Goal: Task Accomplishment & Management: Manage account settings

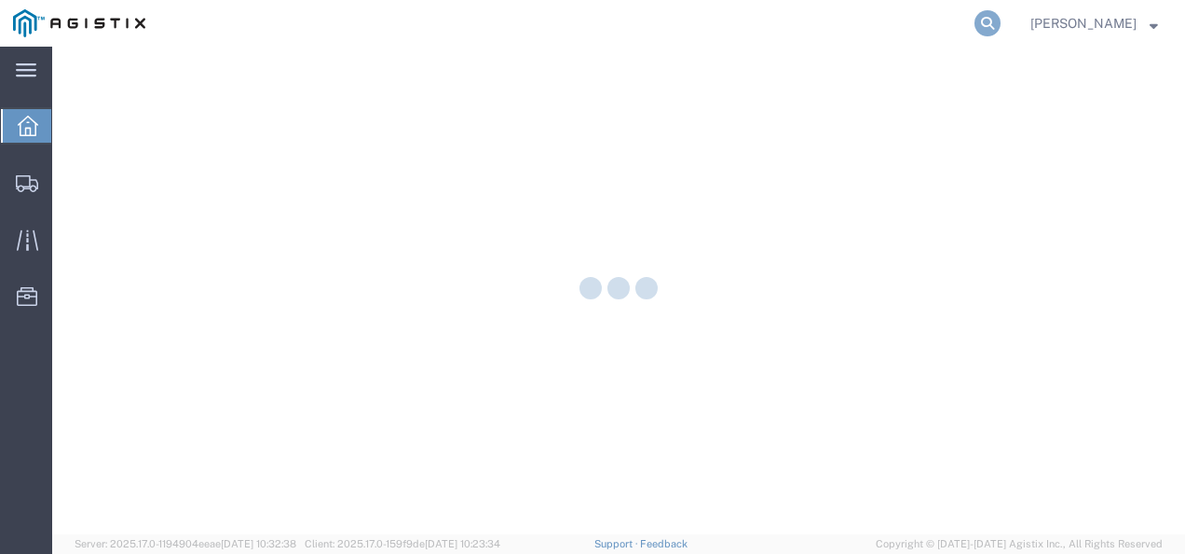
click at [1001, 21] on icon at bounding box center [988, 23] width 26 height 26
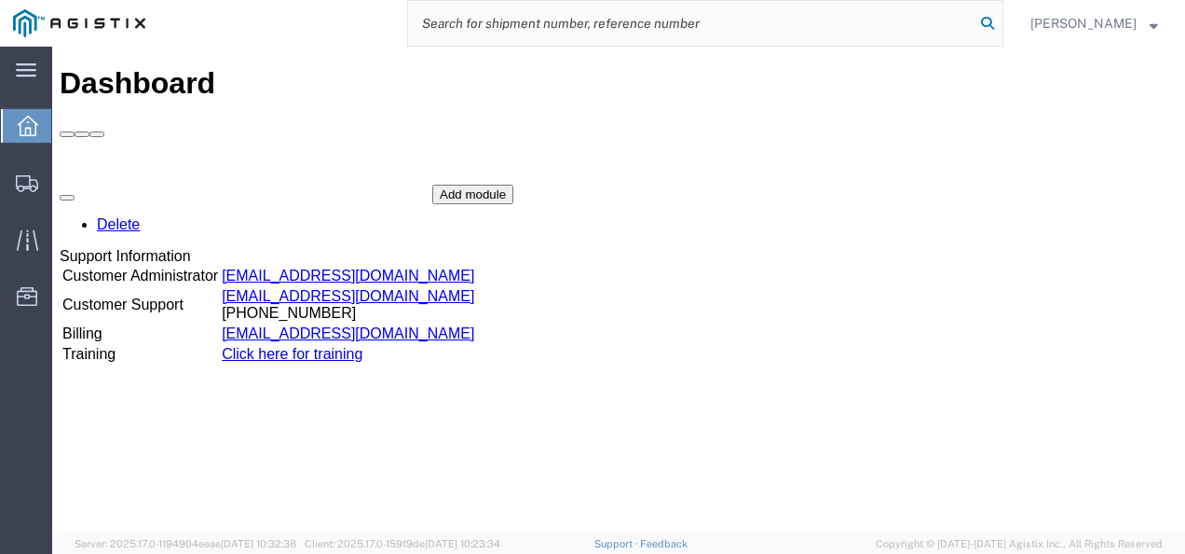
paste input "56545111"
type input "56545111"
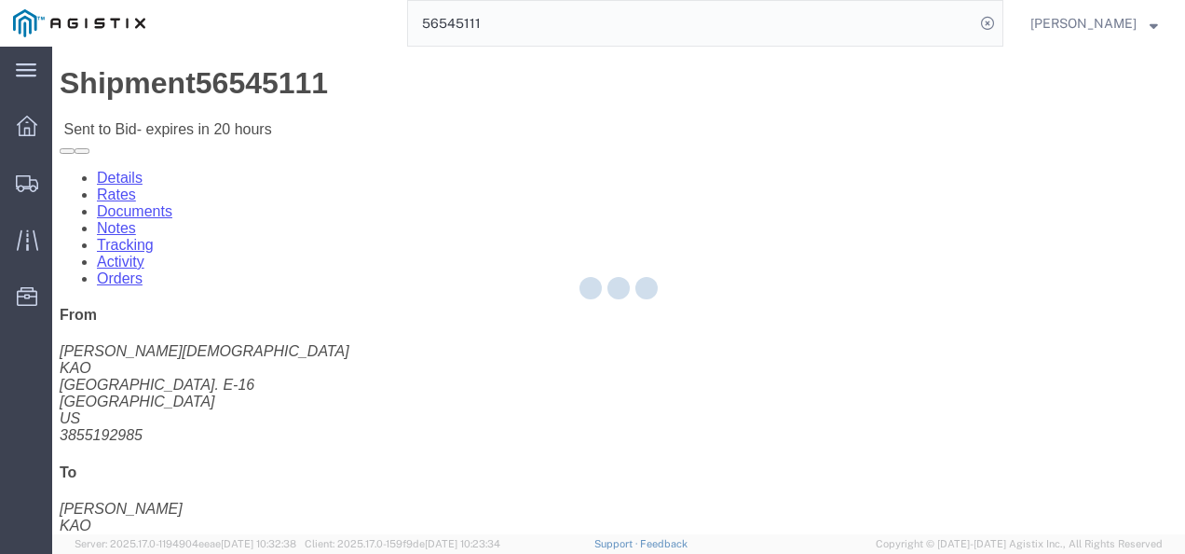
drag, startPoint x: 582, startPoint y: 336, endPoint x: 483, endPoint y: 285, distance: 111.7
click at [579, 336] on div at bounding box center [618, 290] width 1133 height 487
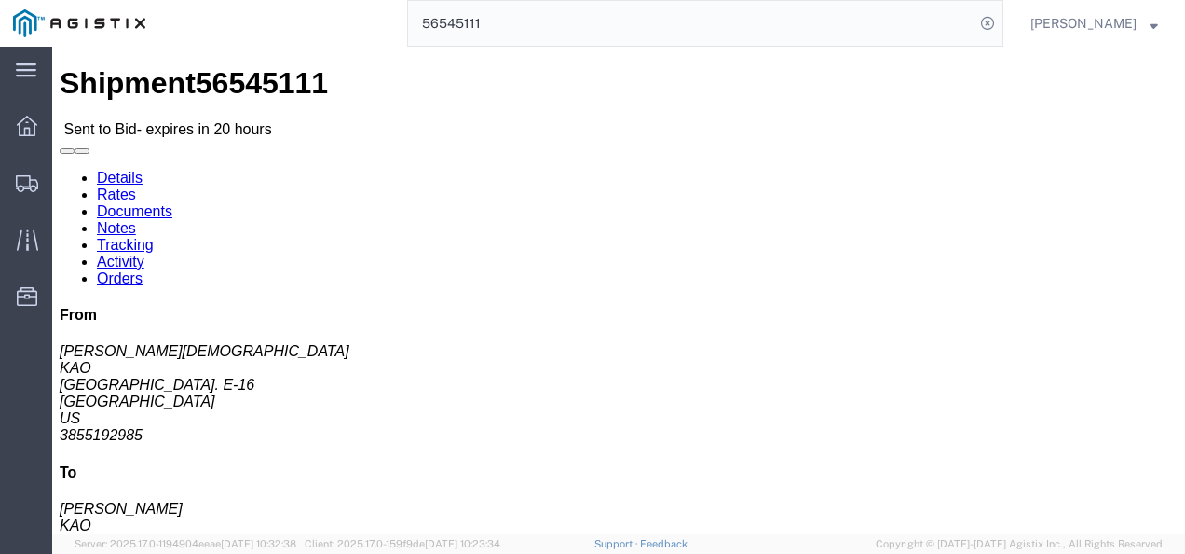
click div "Leg 1 - Truckload Vehicle 1: Standard Dry Van (53 Feet) Number of trucks: 1"
click h4 "Routing & Vehicle Information"
drag, startPoint x: 509, startPoint y: 288, endPoint x: 495, endPoint y: 288, distance: 14.0
click div "Ship From KAO (Gary Church) 8468 Freeport Center Bldg. E-16 Clearfield, UT 8401…"
click link "Enter / Modify Bid"
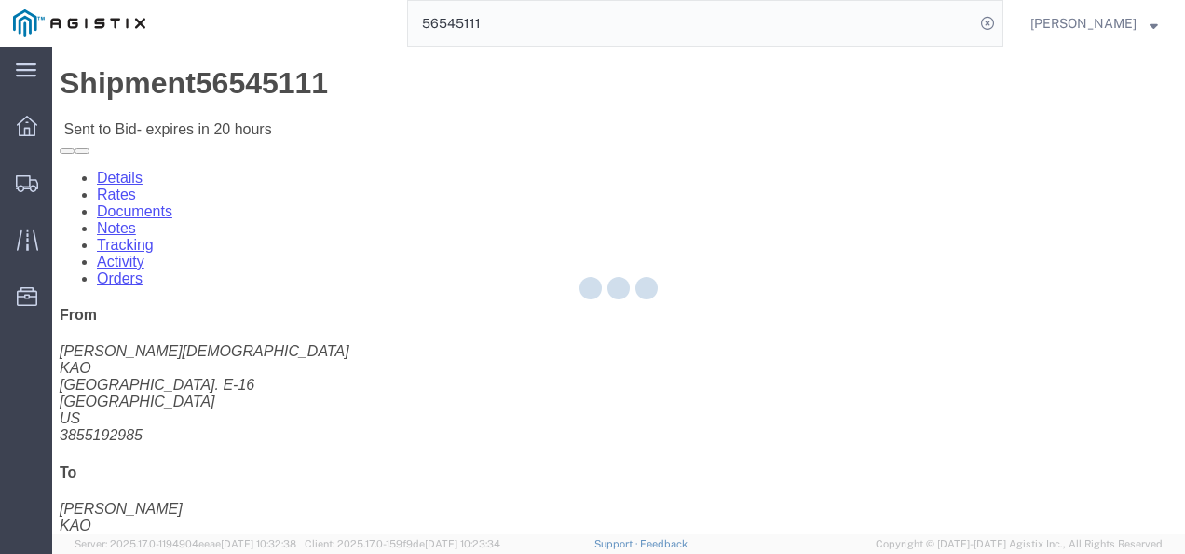
select select "4622"
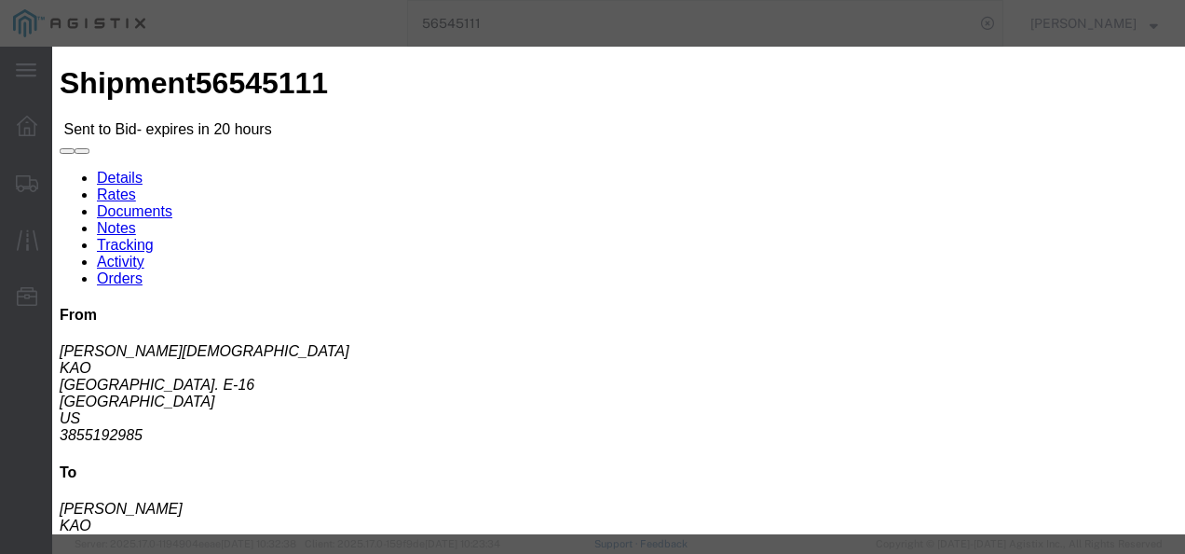
scroll to position [280, 0]
click button "Close"
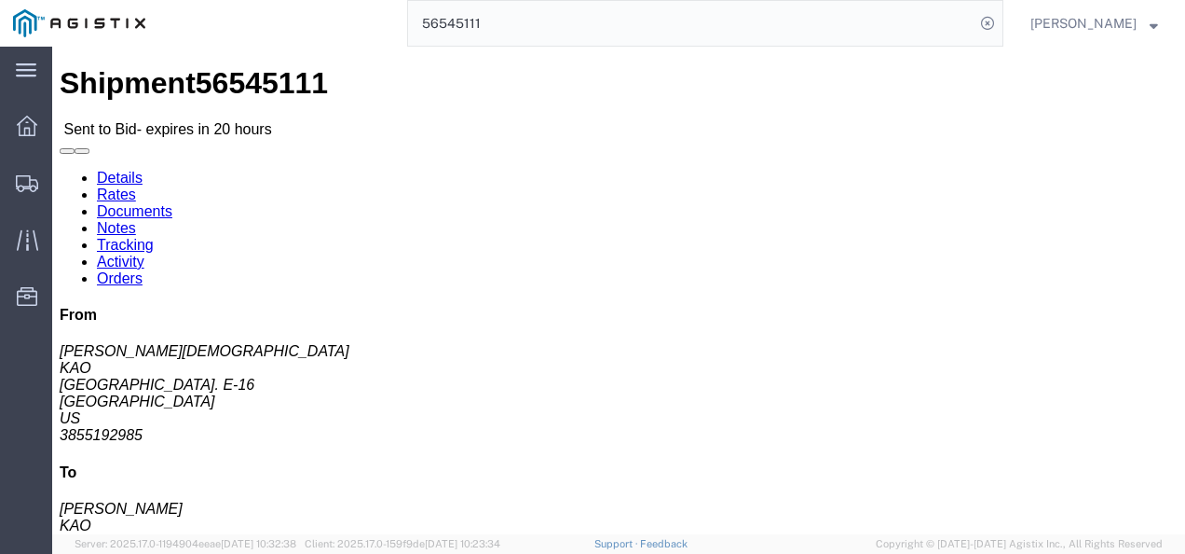
click link "Rates"
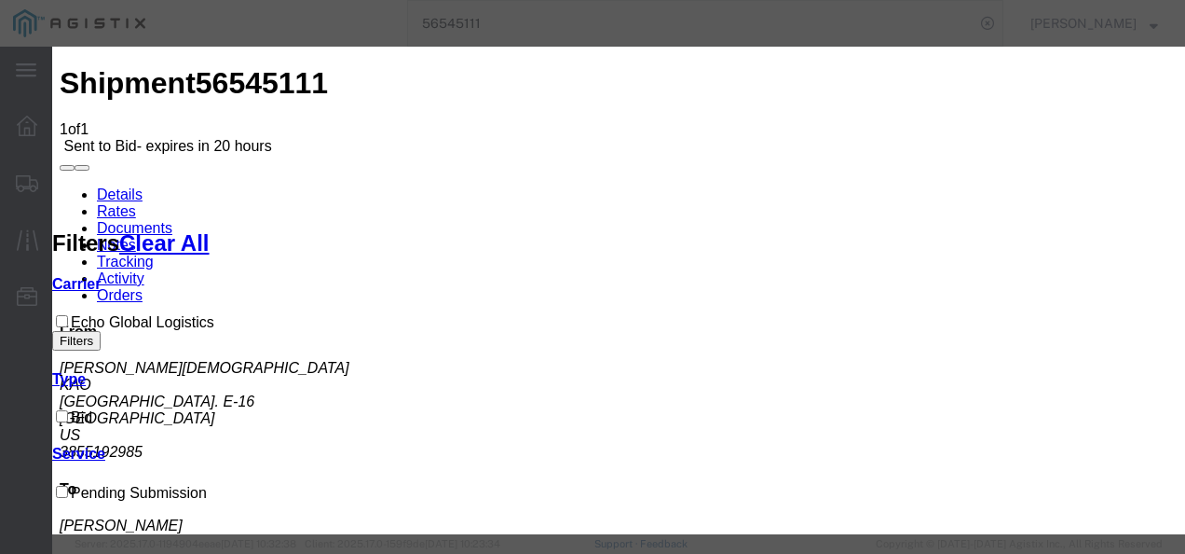
drag, startPoint x: 398, startPoint y: 208, endPoint x: 398, endPoint y: 227, distance: 19.6
select select "4622"
drag, startPoint x: 675, startPoint y: 218, endPoint x: 678, endPoint y: 230, distance: 12.7
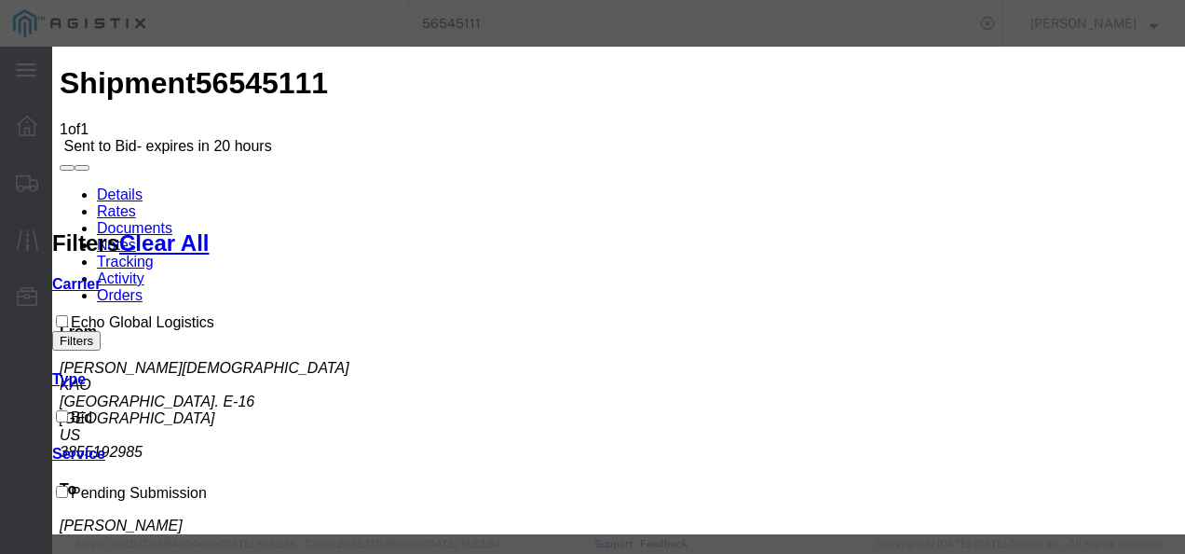
select select "13989"
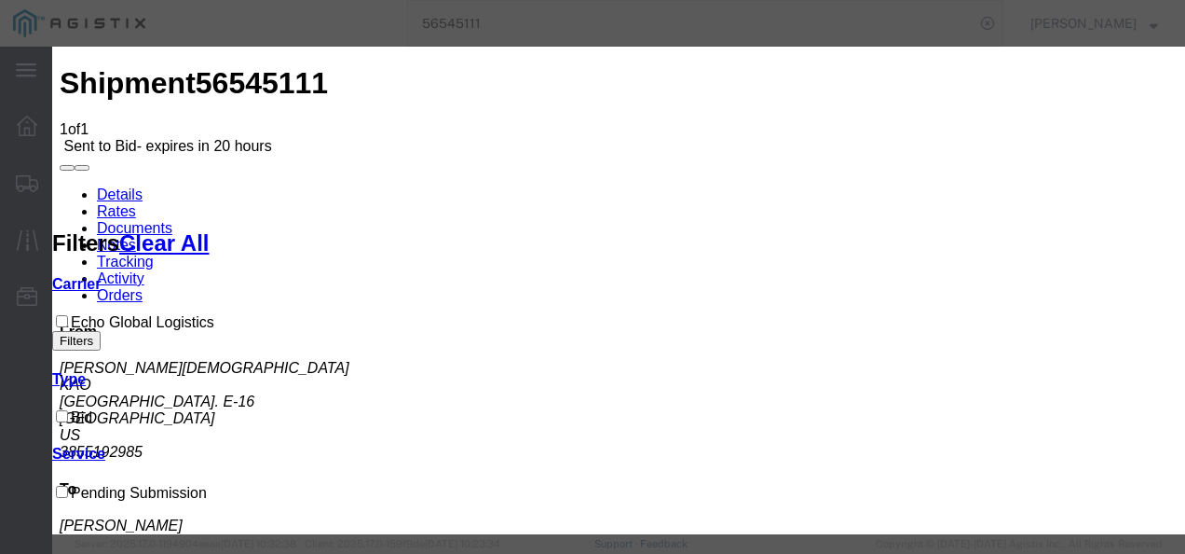
type input "utmi"
drag, startPoint x: 830, startPoint y: 243, endPoint x: 861, endPoint y: 277, distance: 45.5
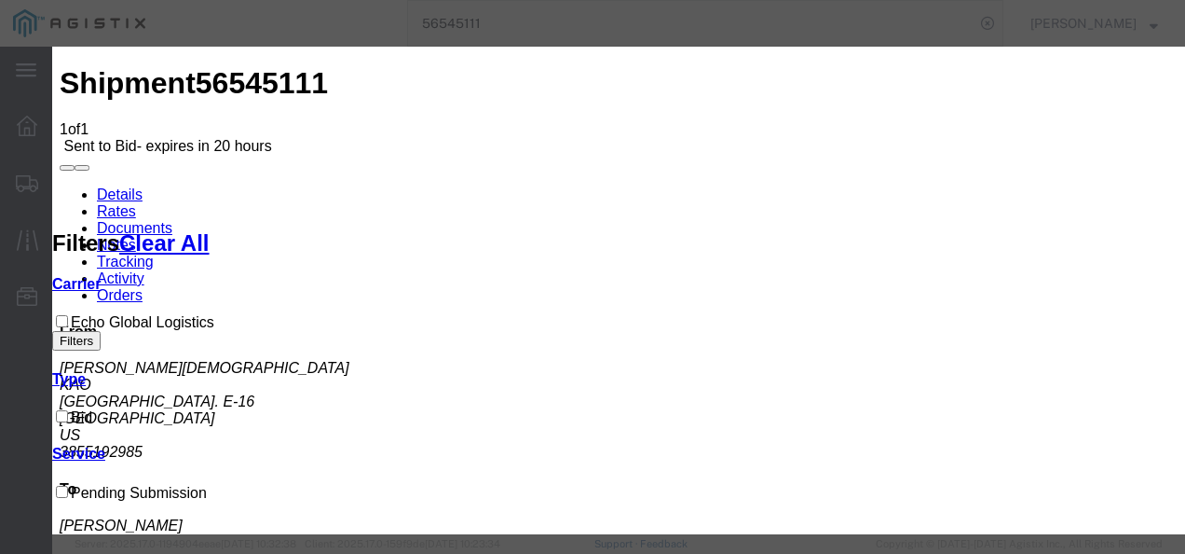
type input "3000"
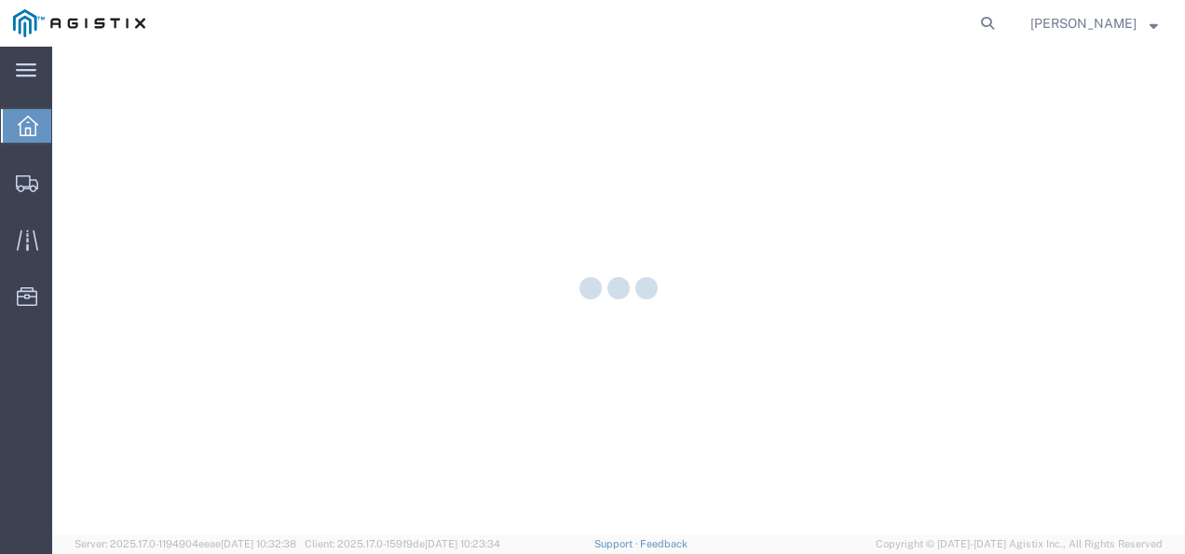
click at [1004, 13] on form at bounding box center [989, 23] width 30 height 47
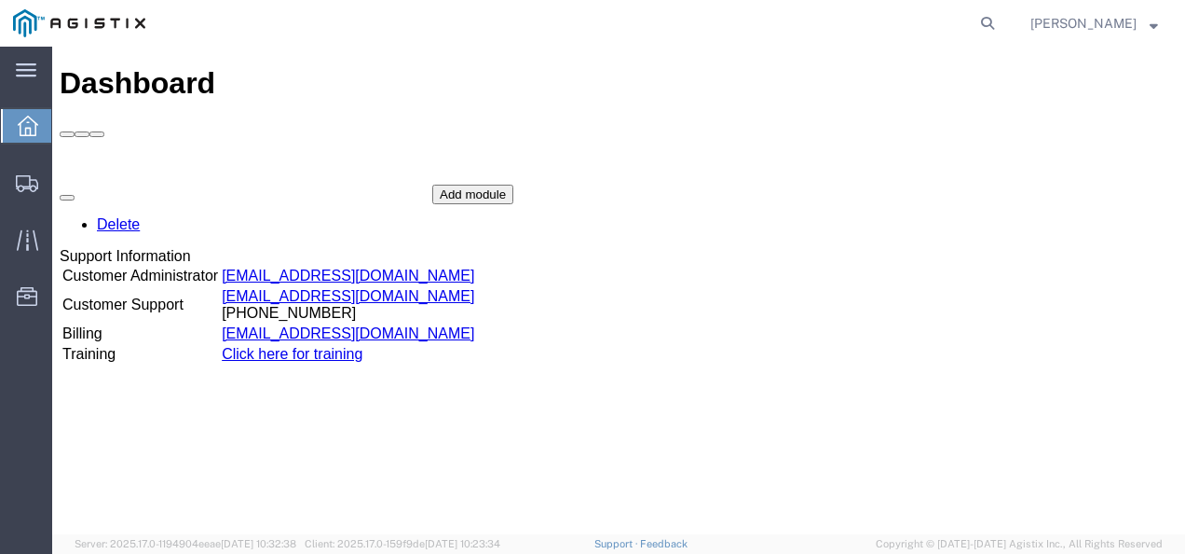
click at [991, 39] on agx-global-search at bounding box center [705, 23] width 596 height 47
click at [997, 26] on icon at bounding box center [988, 23] width 26 height 26
paste input "56205328"
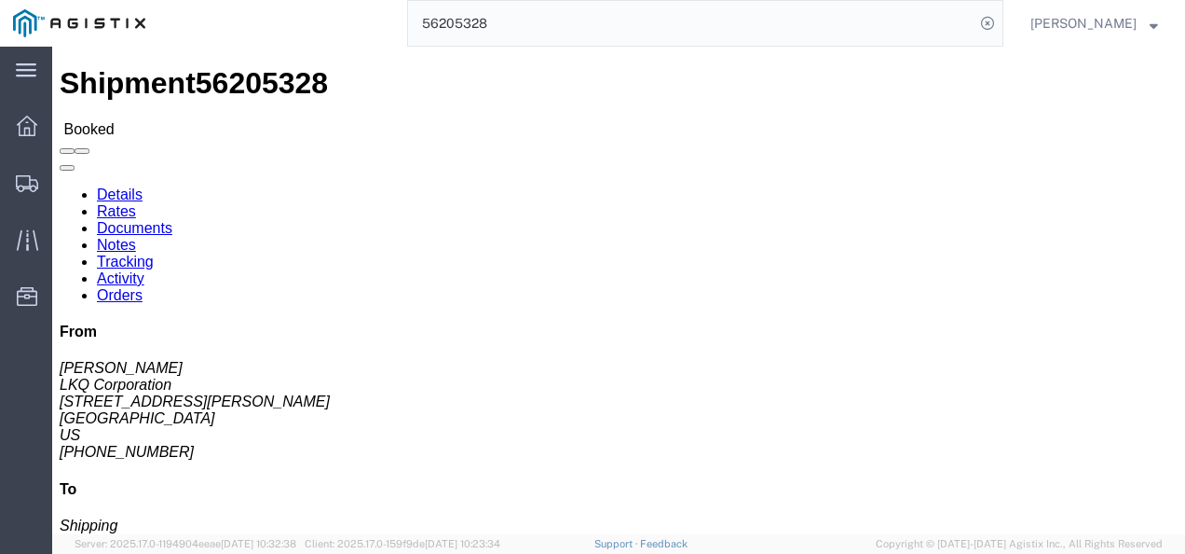
click h4 "Routing & Vehicle Information"
click div "Ship From LKQ Corporation ([PERSON_NAME]) [STREET_ADDRESS][PERSON_NAME] [PHONE_…"
click div "Leg 1 - Truckload Vehicle 1: Standard Dry Van (53 Feet) Number of trucks: 1"
click div "Ship To LKQ Corporation (Shipping) 1634 [STREET_ADDRESS] [PHONE_NUMBER]"
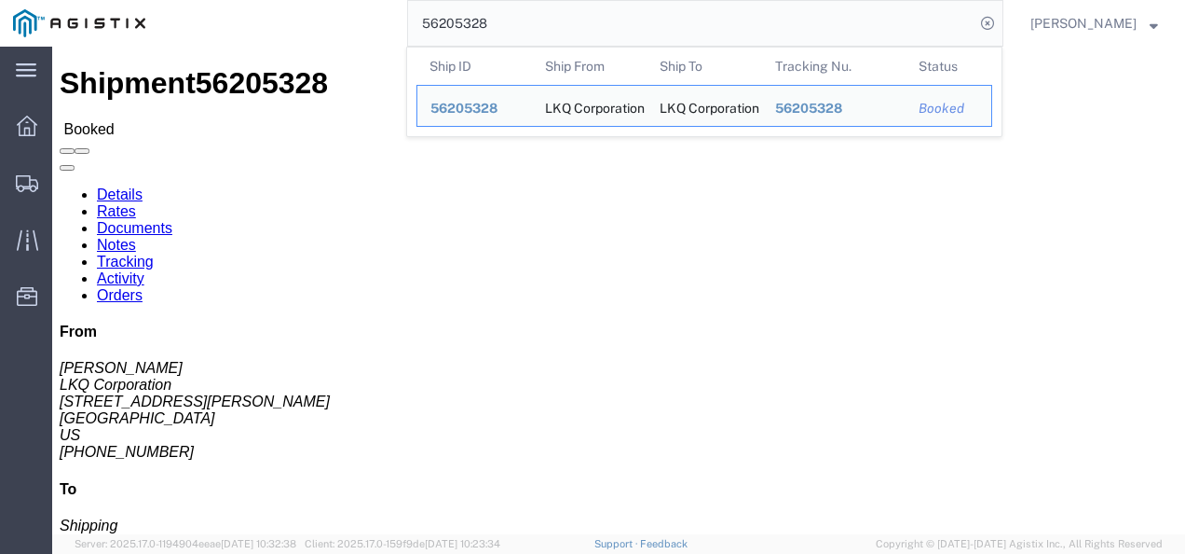
click at [621, 17] on input "56205328" at bounding box center [691, 23] width 567 height 45
paste input "550652"
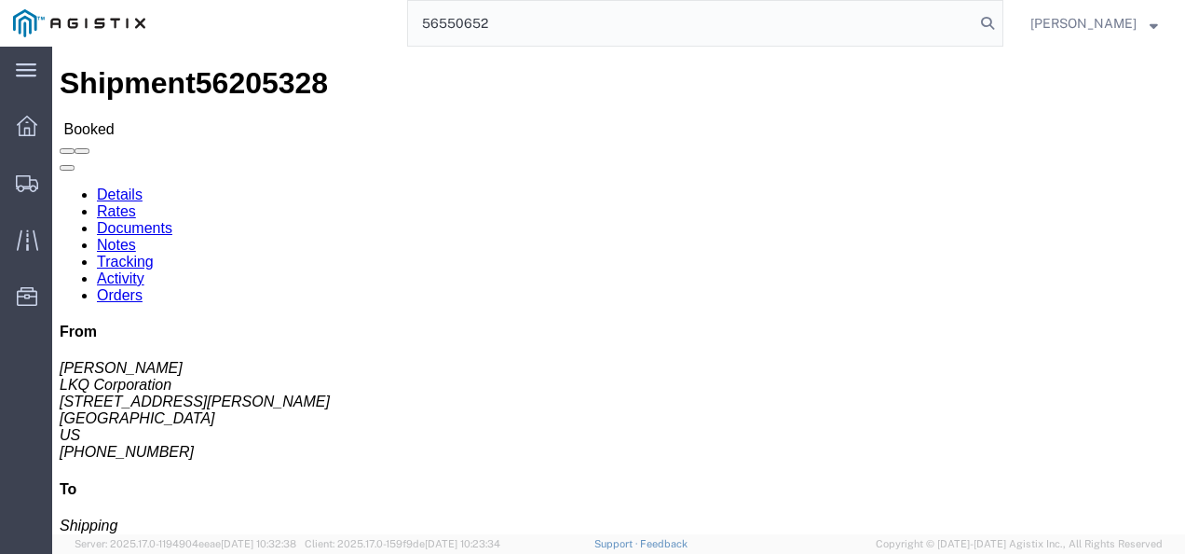
type input "56550652"
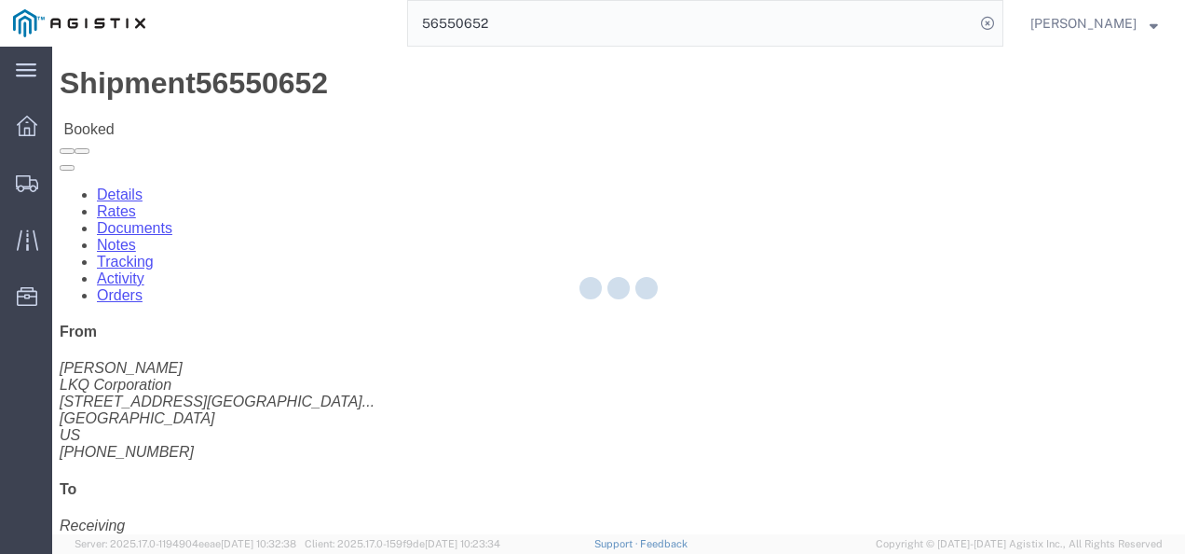
drag, startPoint x: 517, startPoint y: 356, endPoint x: 480, endPoint y: 368, distance: 39.2
click at [517, 356] on div at bounding box center [618, 290] width 1133 height 487
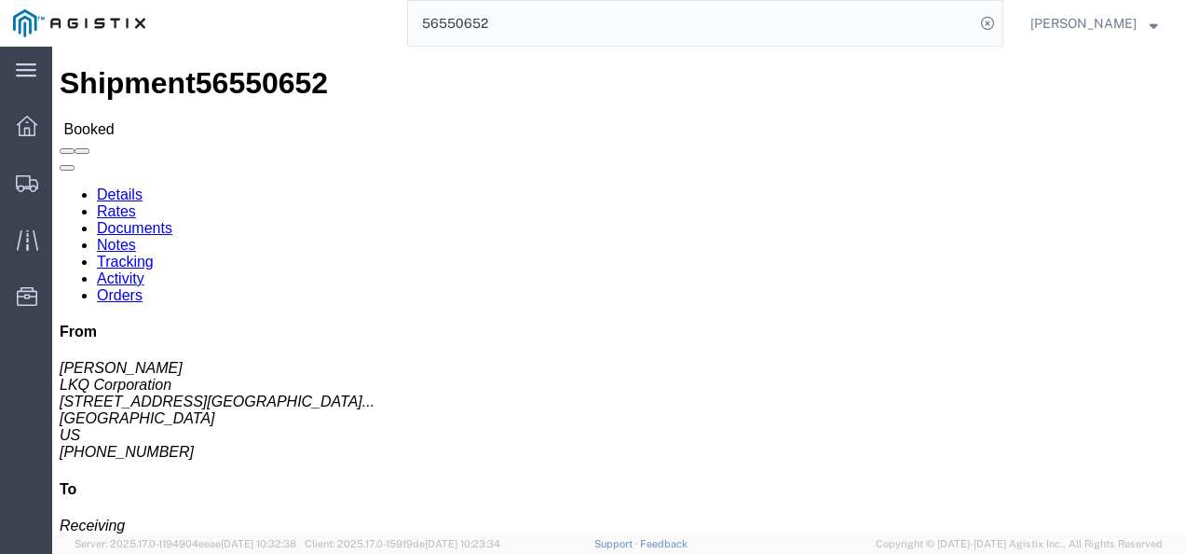
drag, startPoint x: 363, startPoint y: 197, endPoint x: 241, endPoint y: 197, distance: 122.1
click address "Summit Racing Equipment (Receiving) [STREET_ADDRESS] [PHONE_NUMBER]"
copy address "[STREET_ADDRESS]"
click div "Shipment Detail Ship From LKQ Corporation ([PERSON_NAME]) 3021 [STREET_ADDRESS]…"
drag, startPoint x: 489, startPoint y: 308, endPoint x: 387, endPoint y: 290, distance: 104.0
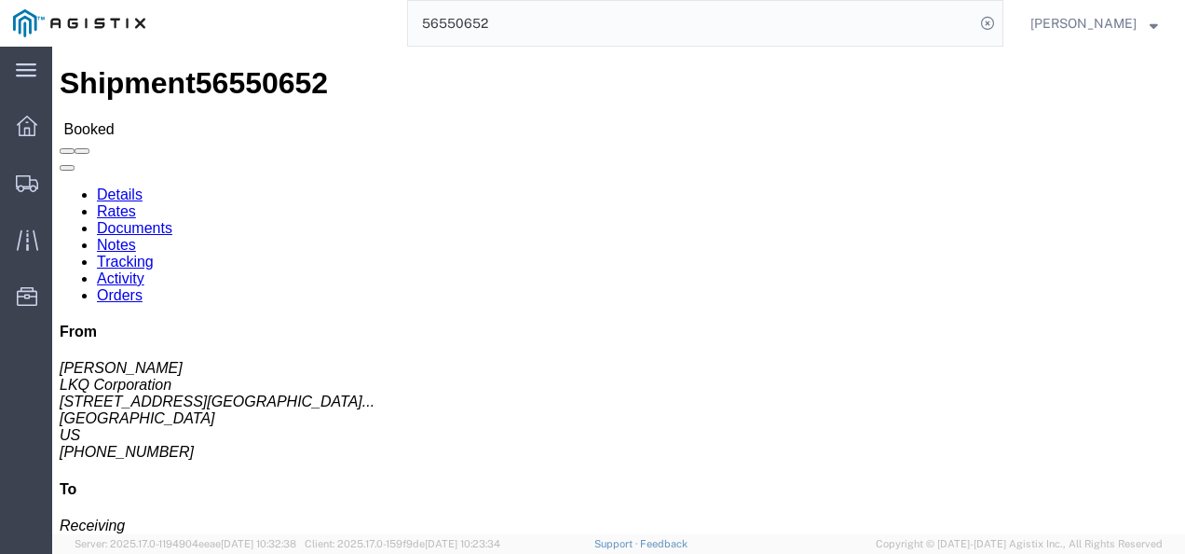
click div "Ship From LKQ Corporation ([PERSON_NAME]) 3021 [STREET_ADDRESS] [PHONE_NUMBER] …"
click at [64, 183] on span "Shipments" at bounding box center [57, 182] width 13 height 37
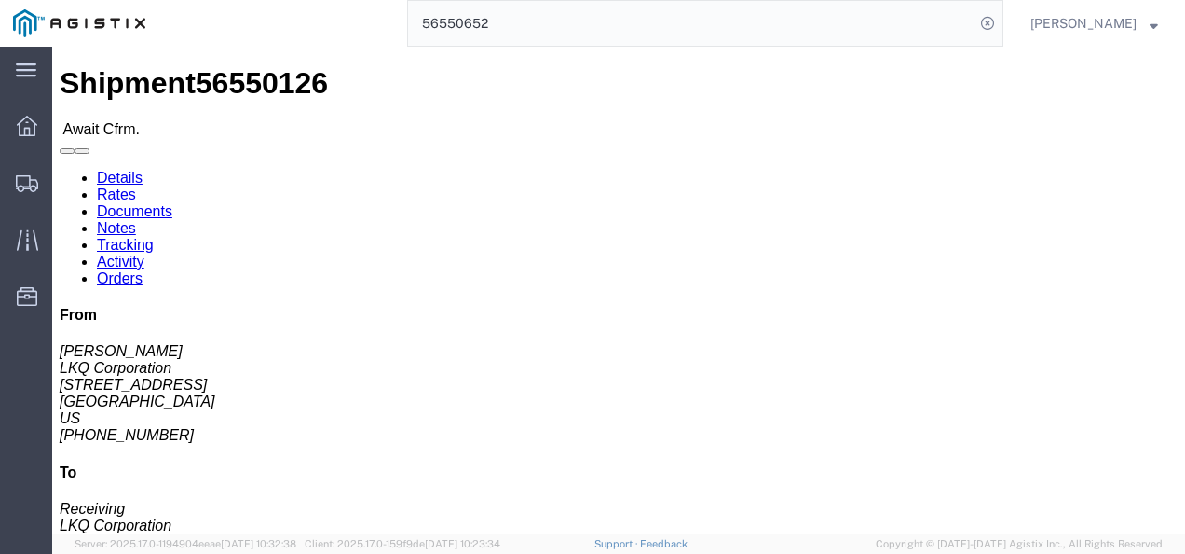
click div "Ship From LKQ Corporation ([PERSON_NAME]) 3240 [STREET_ADDRESS] [PHONE_NUMBER] …"
click link "Rates"
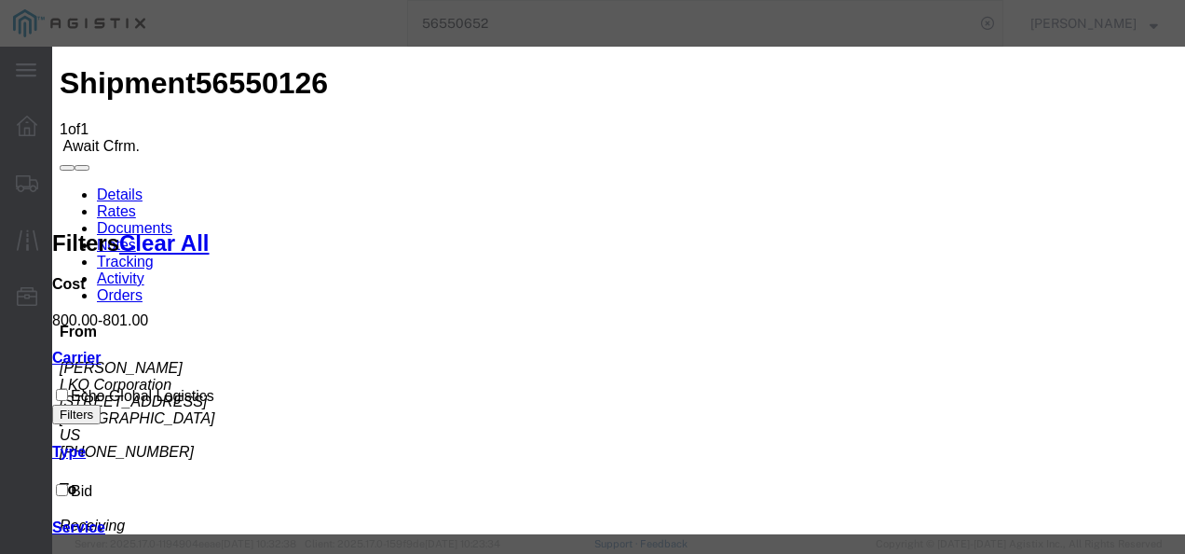
type input "1298739821739"
type input "98721398721987"
type input "87213987"
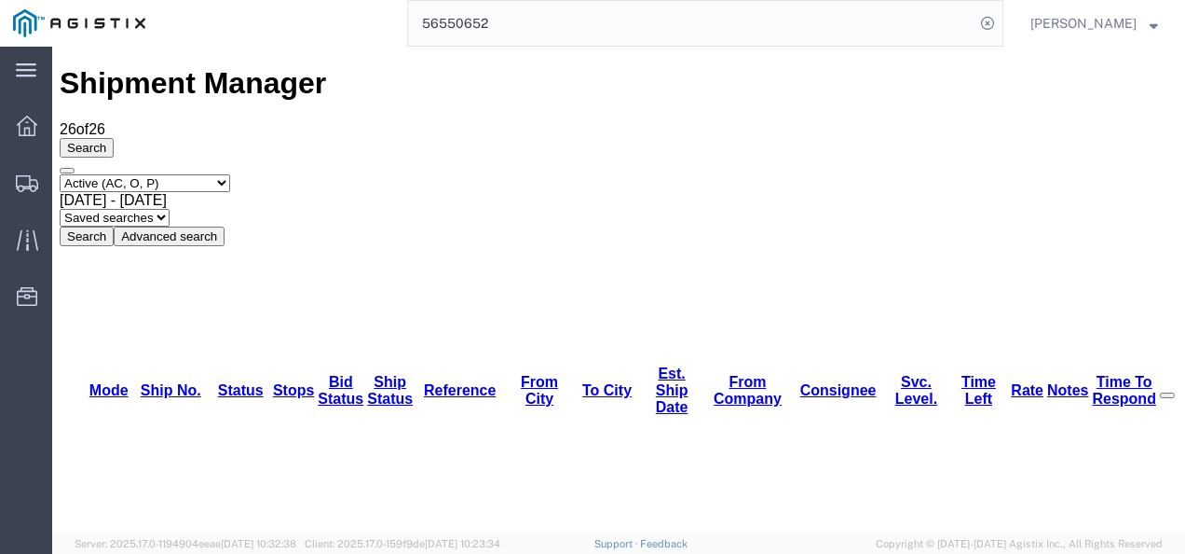
scroll to position [93, 0]
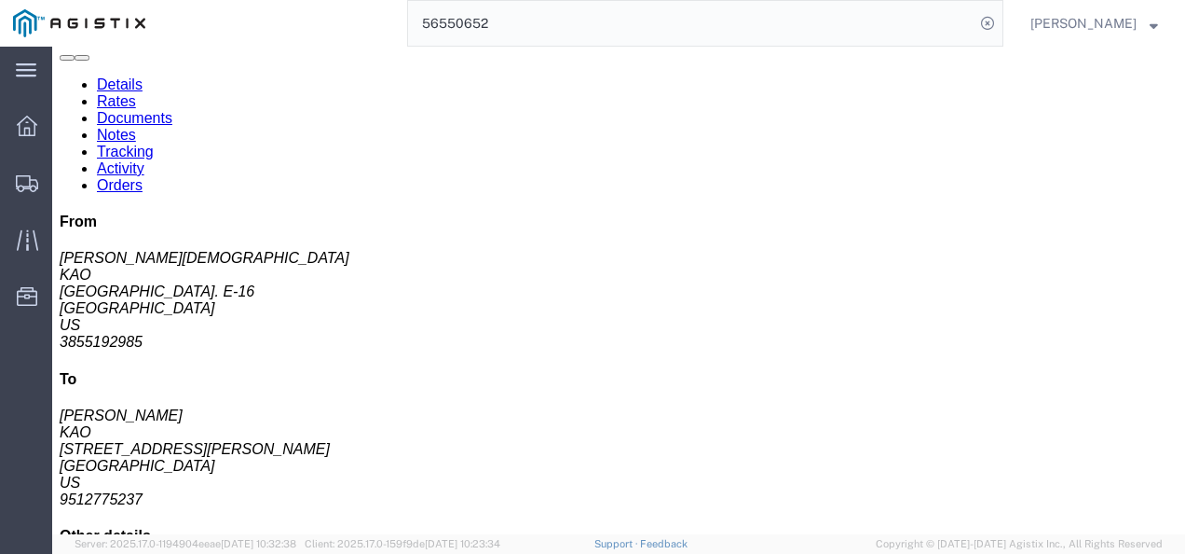
drag, startPoint x: 438, startPoint y: 297, endPoint x: 391, endPoint y: 283, distance: 48.6
click div "Leg 1 - Truckload Vehicle 1: Standard Dry Van (53 Feet) Number of trucks: 1"
click link "Rates"
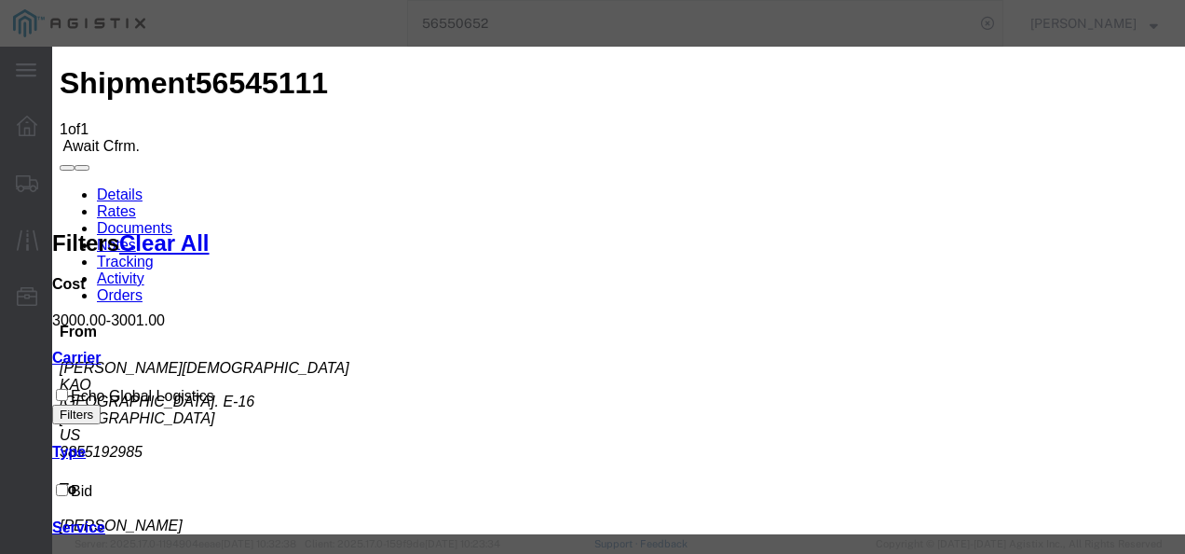
type input "21087398273987"
type input "98721398721987"
type input "987213219873"
